Goal: Find specific page/section: Locate a particular part of the current website

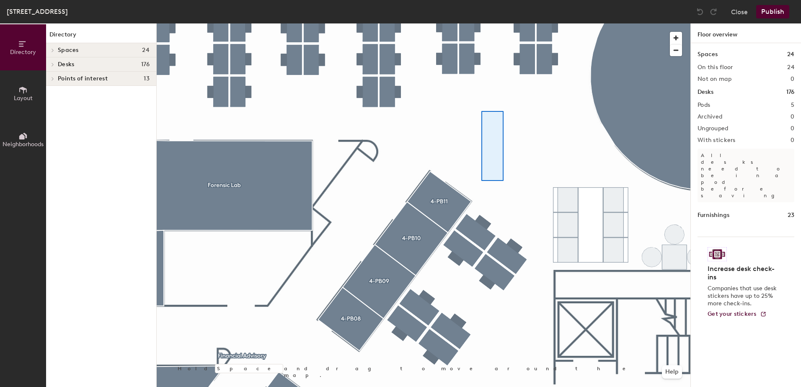
click at [484, 23] on div at bounding box center [424, 23] width 534 height 0
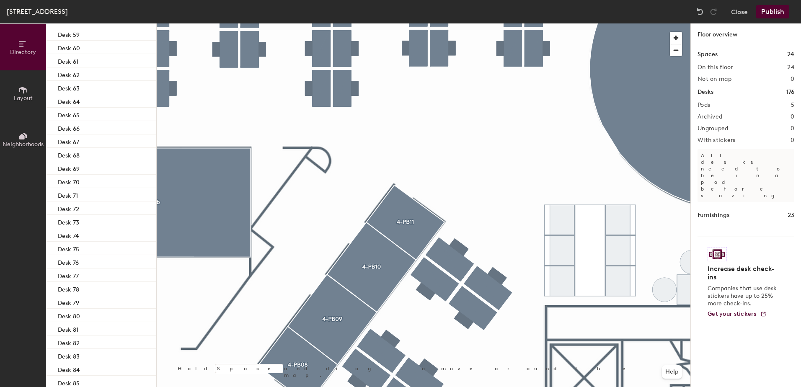
scroll to position [670, 0]
click at [94, 198] on div "Desk 87" at bounding box center [101, 199] width 110 height 13
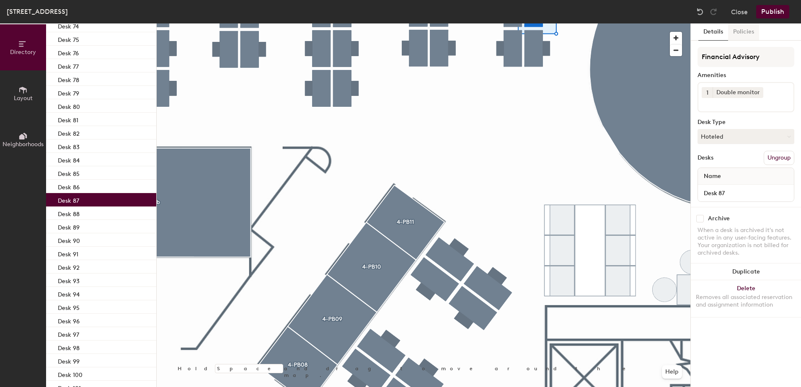
click at [744, 34] on button "Policies" at bounding box center [743, 31] width 31 height 17
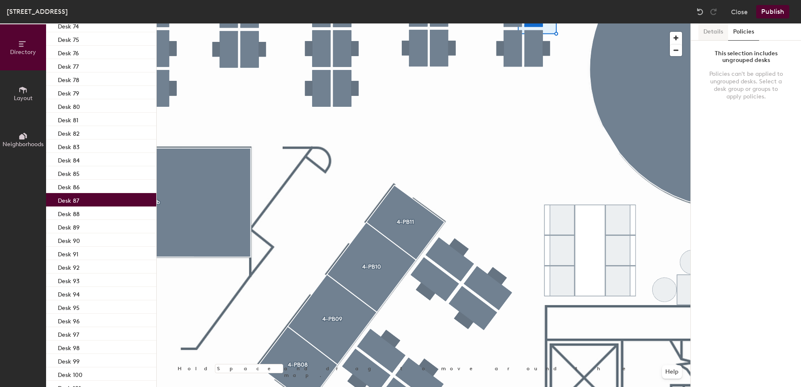
click at [721, 34] on button "Details" at bounding box center [713, 31] width 30 height 17
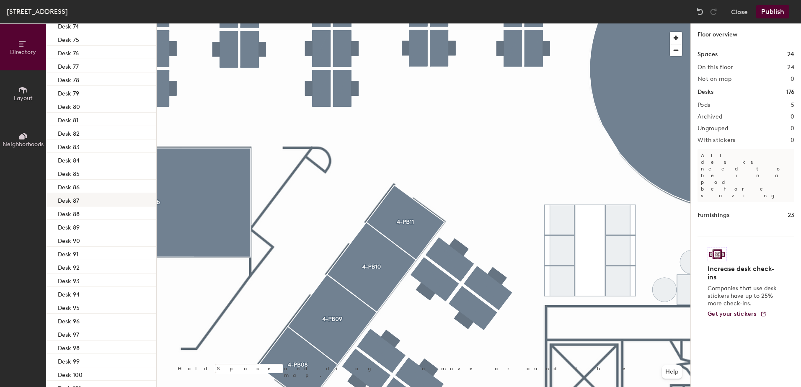
click at [77, 201] on p "Desk 87" at bounding box center [68, 200] width 21 height 10
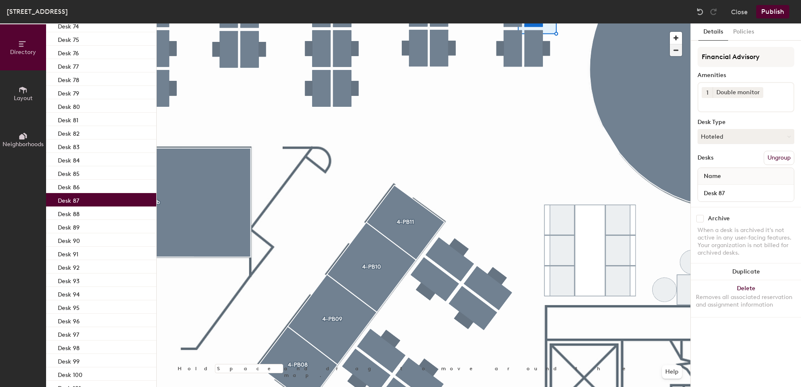
click at [675, 47] on span "button" at bounding box center [676, 50] width 12 height 12
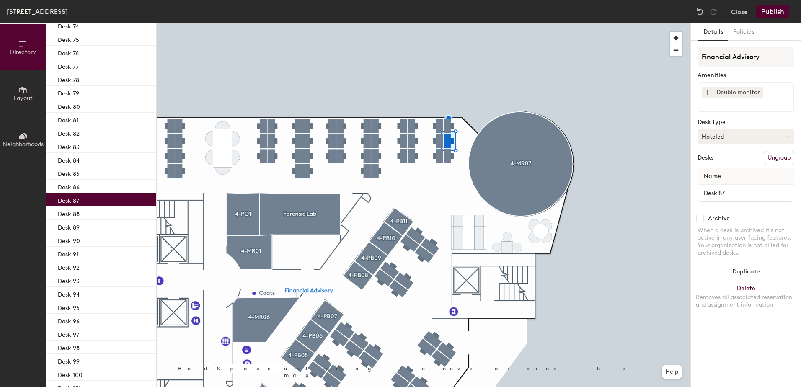
click at [760, 135] on button "Hoteled" at bounding box center [746, 136] width 97 height 15
click at [727, 165] on div "Assigned" at bounding box center [740, 162] width 84 height 13
click at [728, 150] on div "Financial Advisory Amenities 1 Double monitor Desk Type Assigned Desks Ungroup …" at bounding box center [746, 127] width 97 height 160
click at [732, 119] on div "Desk Type" at bounding box center [746, 122] width 97 height 7
click at [737, 139] on button "Assigned" at bounding box center [746, 136] width 97 height 15
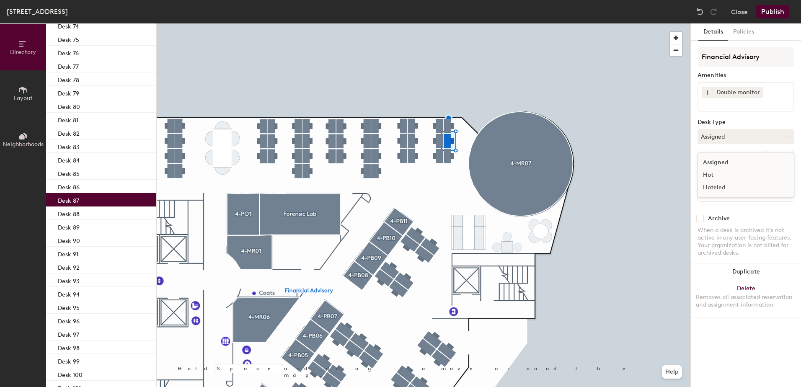
click at [725, 161] on div "Assigned" at bounding box center [740, 162] width 84 height 13
click at [31, 96] on span "Layout" at bounding box center [23, 98] width 19 height 7
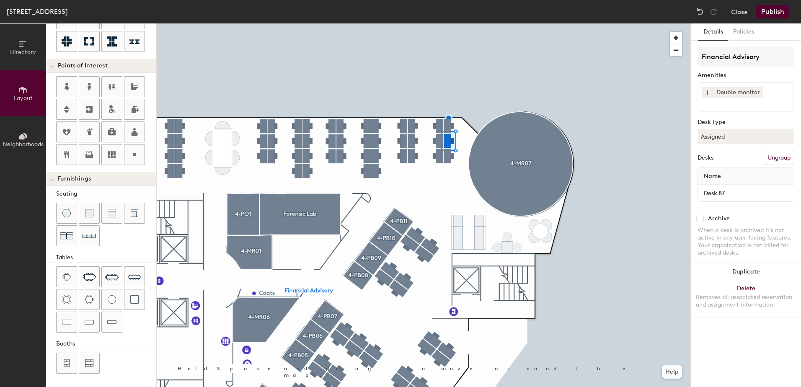
scroll to position [142, 0]
click at [25, 59] on button "Directory" at bounding box center [23, 47] width 46 height 46
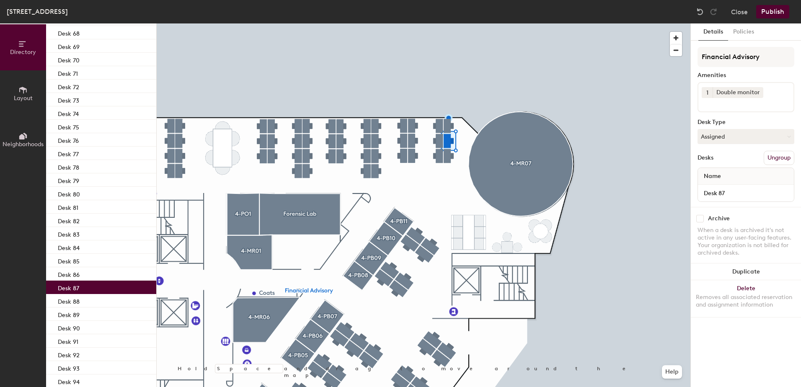
scroll to position [587, 0]
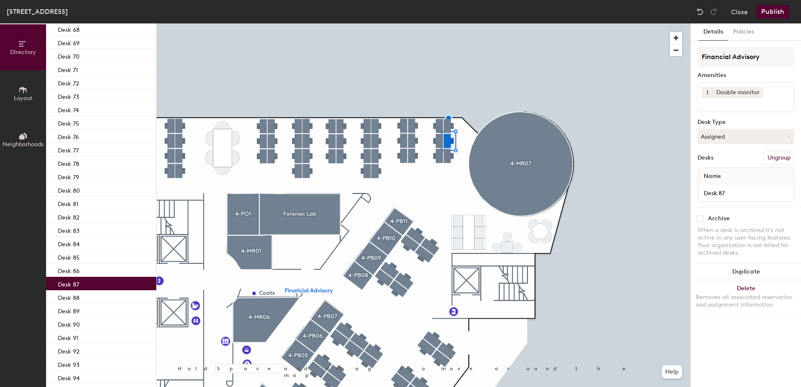
click at [97, 282] on div "Desk 87" at bounding box center [101, 283] width 110 height 13
click at [747, 38] on button "Policies" at bounding box center [743, 31] width 31 height 17
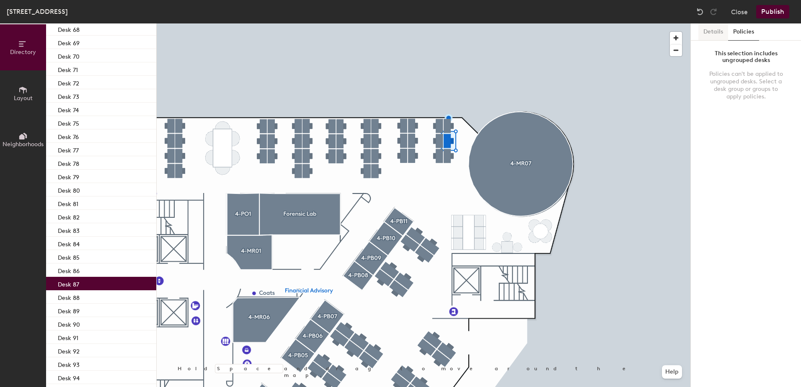
click at [721, 34] on button "Details" at bounding box center [713, 31] width 30 height 17
